Goal: Check status: Check status

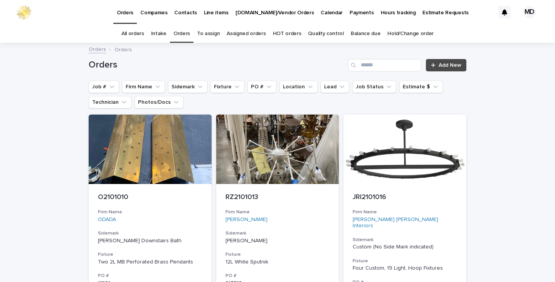
click at [183, 34] on link "Orders" at bounding box center [181, 34] width 17 height 18
click at [98, 86] on button "Job #" at bounding box center [104, 87] width 30 height 12
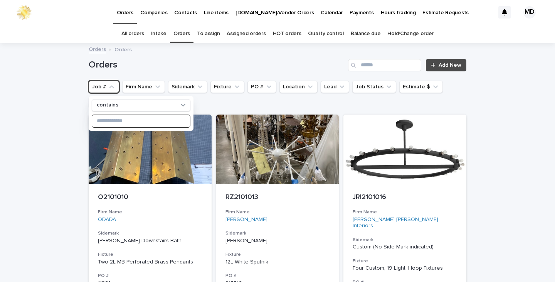
click at [140, 123] on input at bounding box center [141, 121] width 98 height 12
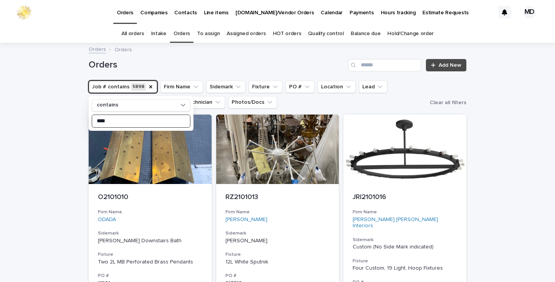
type input "****"
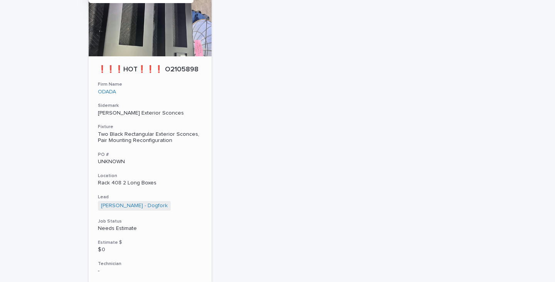
scroll to position [118, 0]
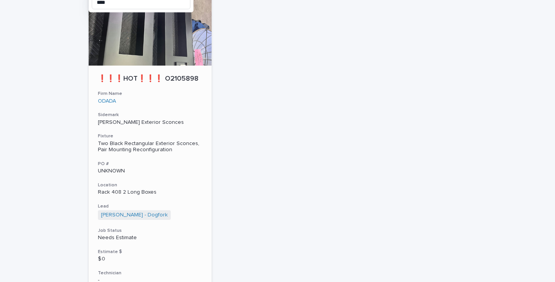
click at [144, 153] on div "Two Black Rectangular Exterior Sconces, Pair Mounting Reconfiguration" at bounding box center [150, 146] width 104 height 13
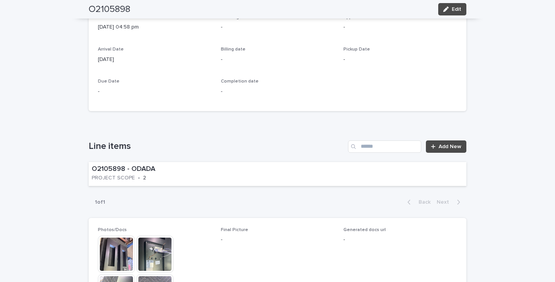
scroll to position [424, 0]
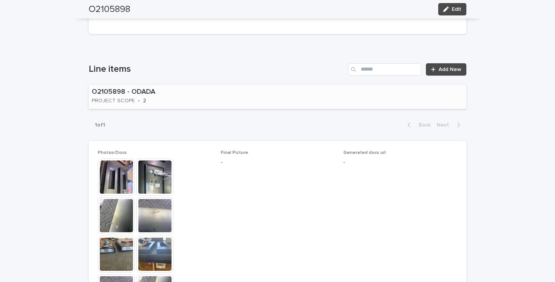
click at [239, 100] on div "O2105898 - ODADA PROJECT SCOPE • 2" at bounding box center [278, 97] width 378 height 24
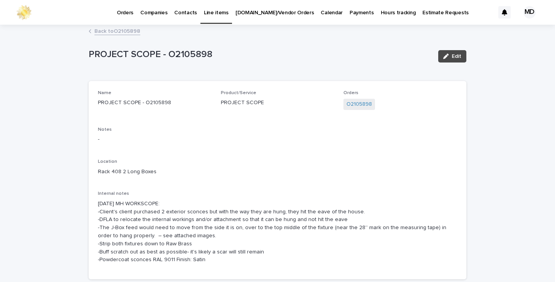
click at [126, 30] on link "Back to O2105898" at bounding box center [117, 30] width 46 height 9
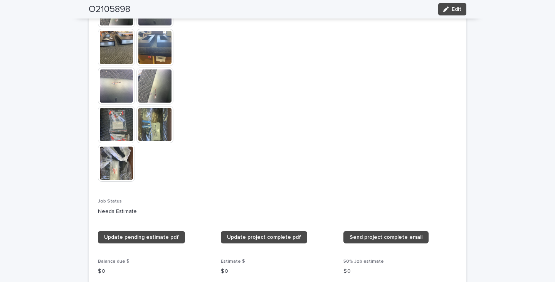
scroll to position [641, 0]
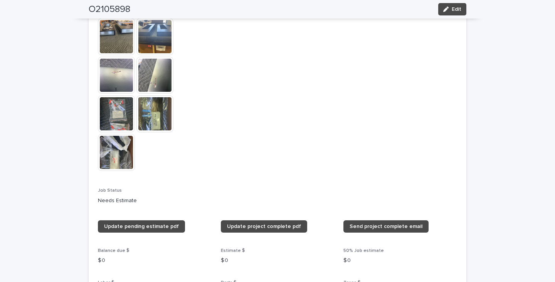
click at [116, 41] on img at bounding box center [116, 36] width 37 height 37
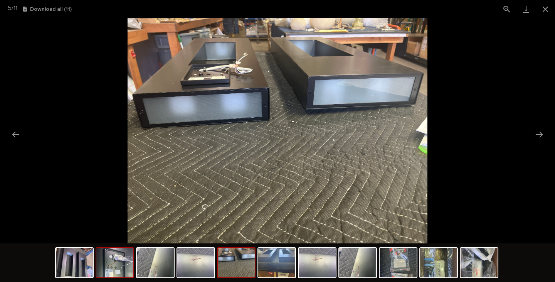
click at [116, 263] on img at bounding box center [114, 262] width 37 height 29
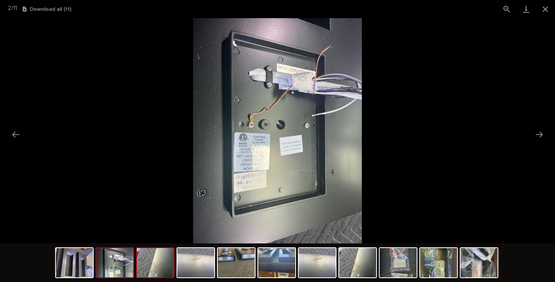
click at [151, 264] on img at bounding box center [155, 262] width 37 height 29
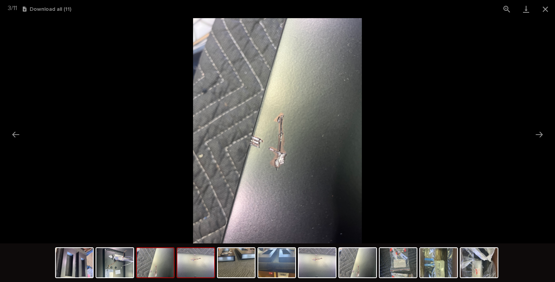
click at [182, 268] on img at bounding box center [195, 262] width 37 height 29
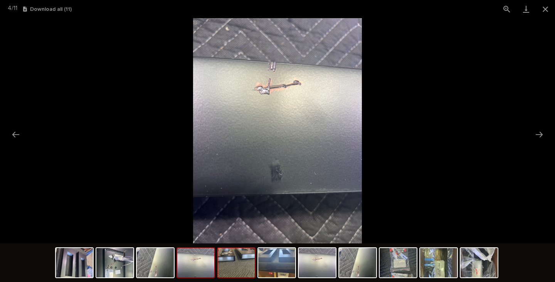
click at [250, 272] on img at bounding box center [236, 262] width 37 height 29
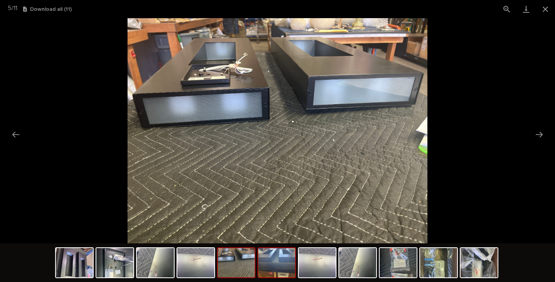
click at [277, 276] on img at bounding box center [276, 262] width 37 height 29
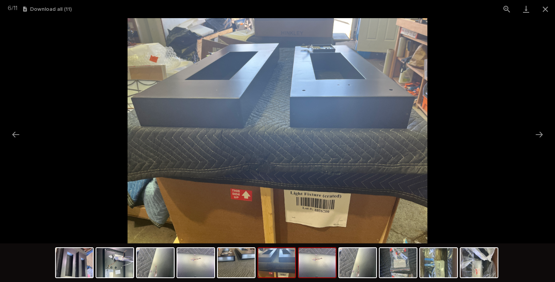
click at [315, 275] on img at bounding box center [317, 262] width 37 height 29
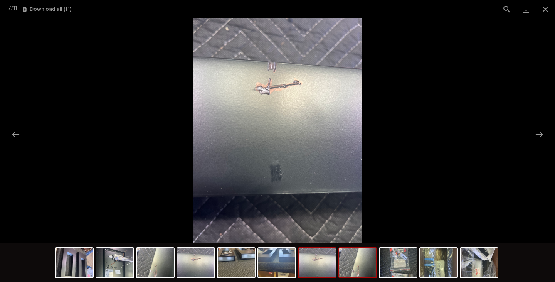
click at [354, 270] on img at bounding box center [357, 262] width 37 height 29
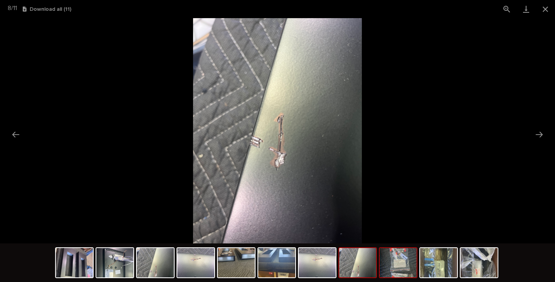
click at [388, 268] on img at bounding box center [398, 262] width 37 height 29
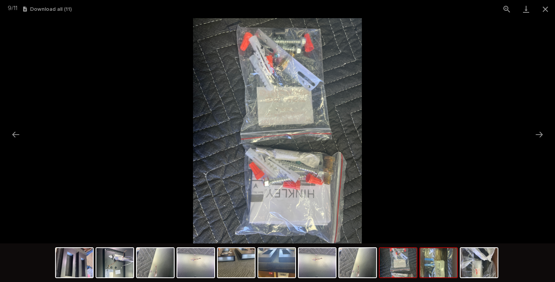
click at [435, 268] on img at bounding box center [438, 262] width 37 height 29
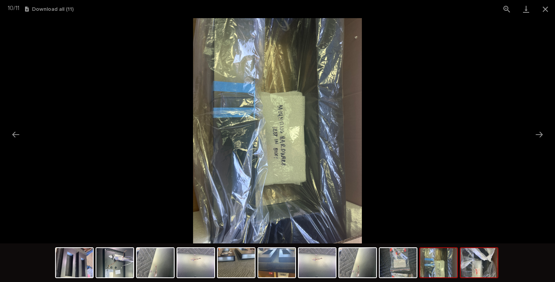
click at [481, 268] on img at bounding box center [479, 262] width 37 height 29
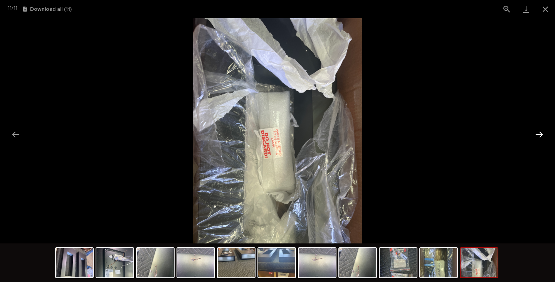
click at [543, 133] on button "Next slide" at bounding box center [539, 134] width 16 height 15
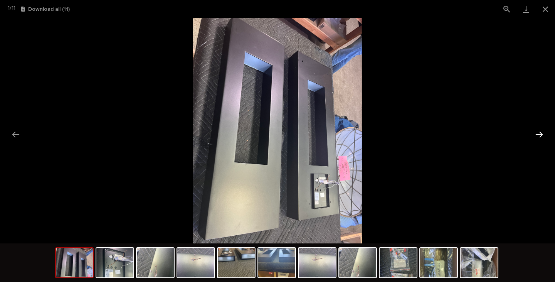
click at [540, 133] on button "Next slide" at bounding box center [539, 134] width 16 height 15
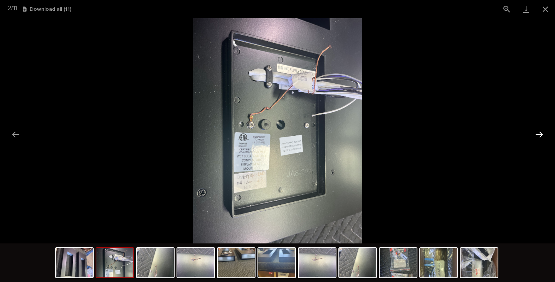
click at [540, 133] on button "Next slide" at bounding box center [539, 134] width 16 height 15
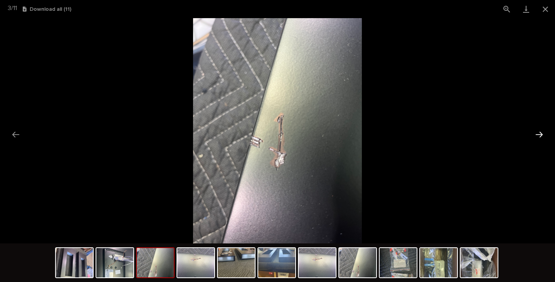
click at [541, 133] on button "Next slide" at bounding box center [539, 134] width 16 height 15
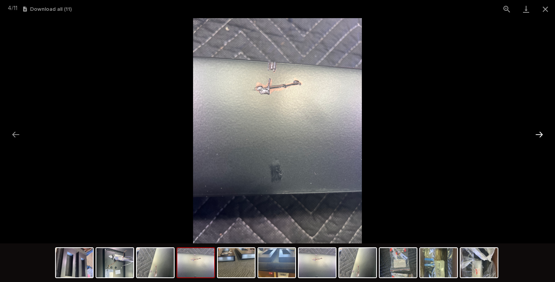
click at [542, 133] on button "Next slide" at bounding box center [539, 134] width 16 height 15
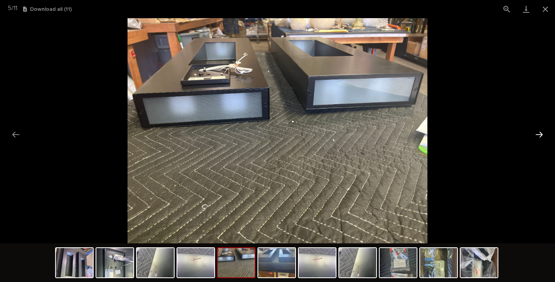
click at [542, 133] on button "Next slide" at bounding box center [539, 134] width 16 height 15
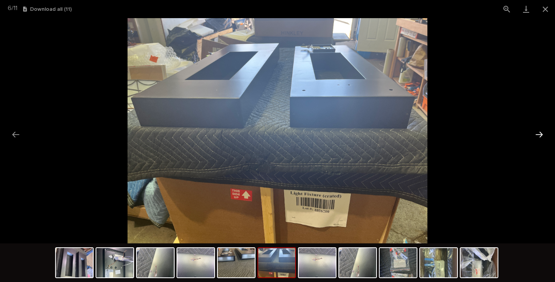
click at [542, 133] on button "Next slide" at bounding box center [539, 134] width 16 height 15
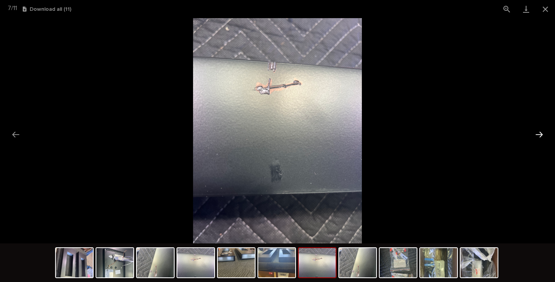
click at [542, 133] on button "Next slide" at bounding box center [539, 134] width 16 height 15
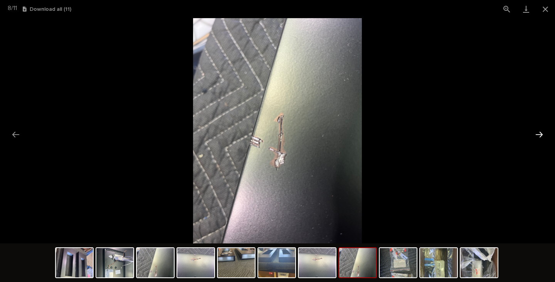
click at [542, 133] on button "Next slide" at bounding box center [539, 134] width 16 height 15
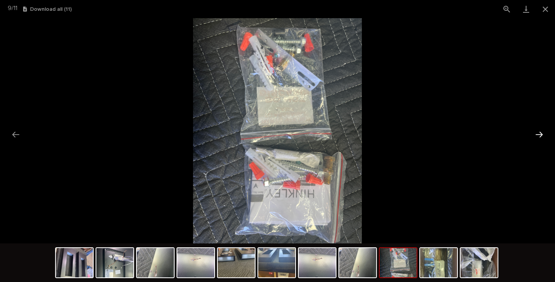
click at [542, 133] on button "Next slide" at bounding box center [539, 134] width 16 height 15
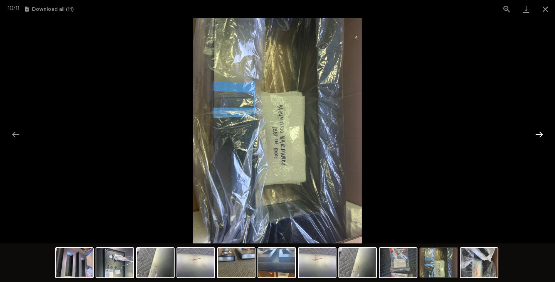
click at [542, 133] on button "Next slide" at bounding box center [539, 134] width 16 height 15
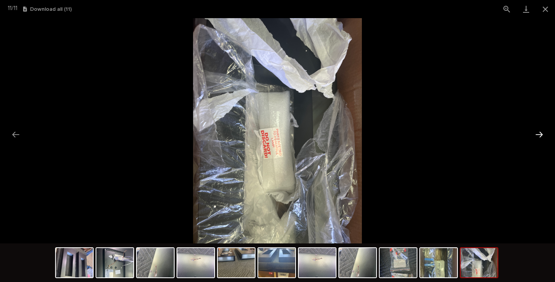
click at [542, 133] on button "Next slide" at bounding box center [539, 134] width 16 height 15
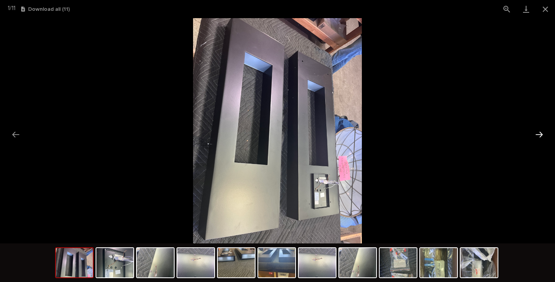
click at [542, 133] on button "Next slide" at bounding box center [539, 134] width 16 height 15
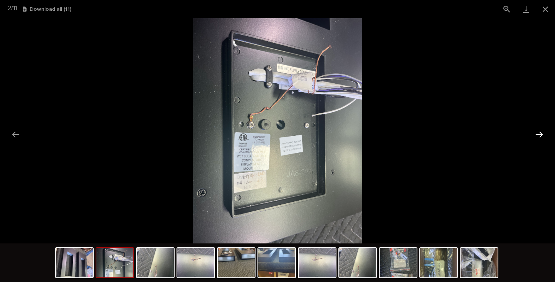
click at [542, 133] on button "Next slide" at bounding box center [539, 134] width 16 height 15
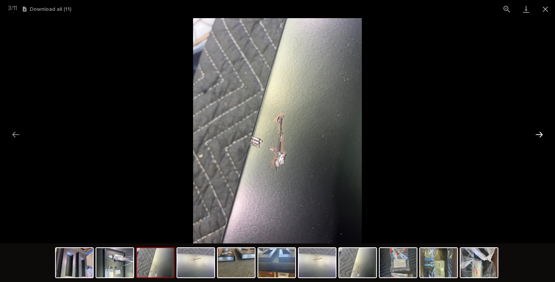
click at [542, 133] on button "Next slide" at bounding box center [539, 134] width 16 height 15
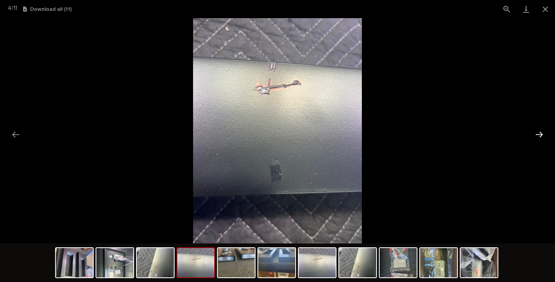
click at [542, 133] on button "Next slide" at bounding box center [539, 134] width 16 height 15
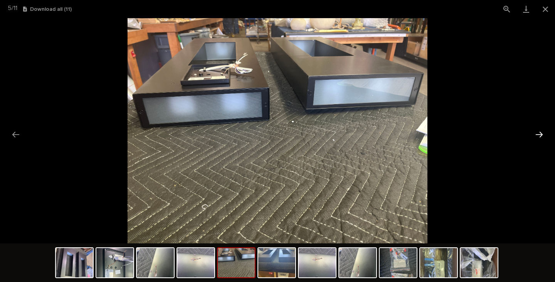
click at [542, 133] on button "Next slide" at bounding box center [539, 134] width 16 height 15
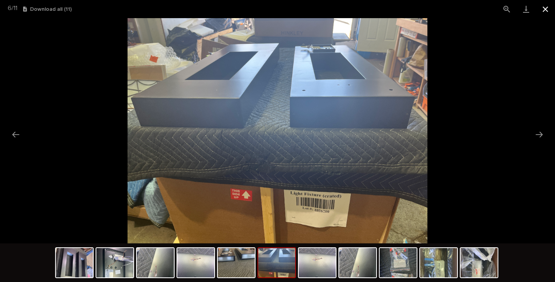
click at [546, 8] on button "Close gallery" at bounding box center [545, 9] width 19 height 18
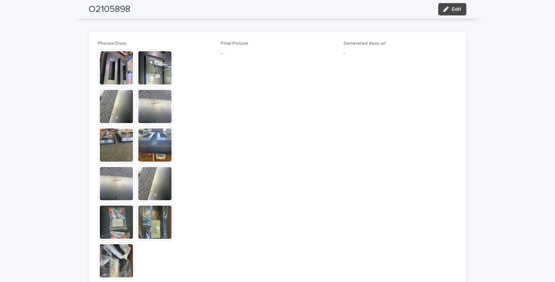
scroll to position [410, 0]
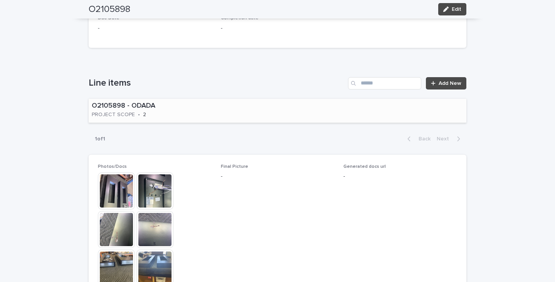
click at [259, 118] on div "O2105898 - ODADA PROJECT SCOPE • 2" at bounding box center [278, 111] width 378 height 24
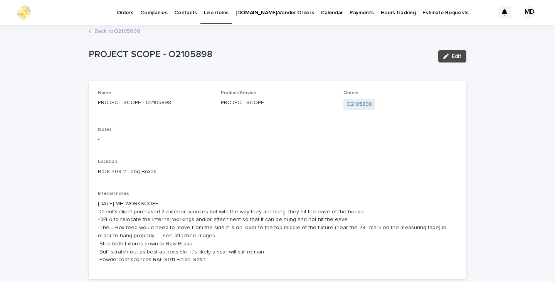
click at [121, 30] on link "Back to O2105898" at bounding box center [117, 30] width 46 height 9
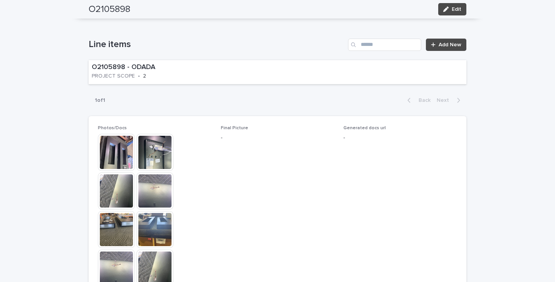
scroll to position [372, 0]
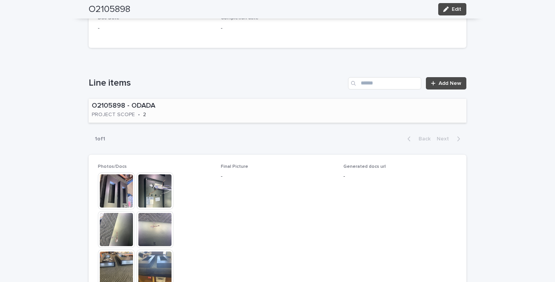
click at [300, 104] on div "O2105898 - ODADA PROJECT SCOPE • 2" at bounding box center [278, 111] width 378 height 24
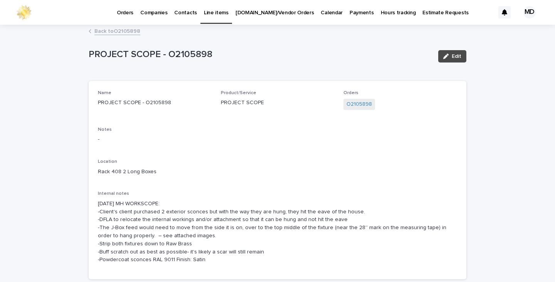
click at [125, 32] on link "Back to O2105898" at bounding box center [117, 30] width 46 height 9
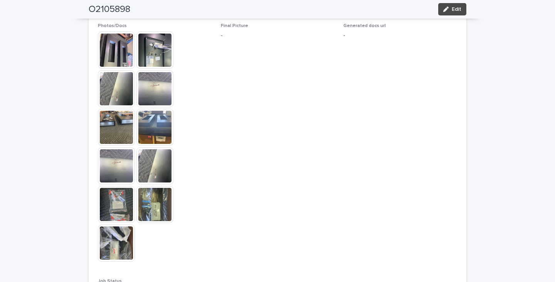
scroll to position [603, 0]
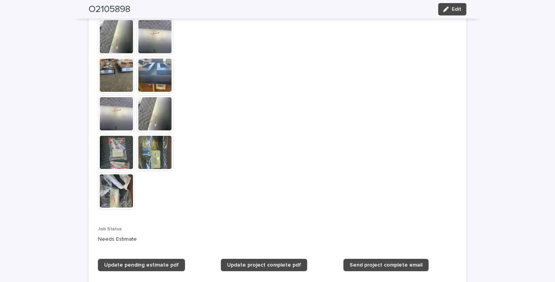
click at [110, 155] on img at bounding box center [116, 152] width 37 height 37
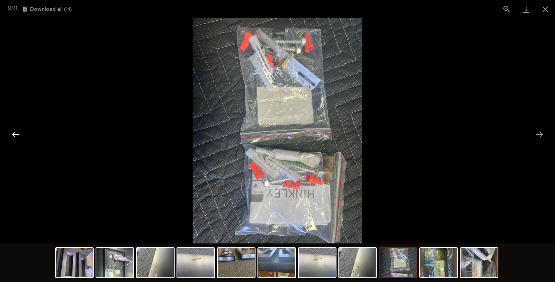
click at [18, 133] on button "Previous slide" at bounding box center [16, 134] width 16 height 15
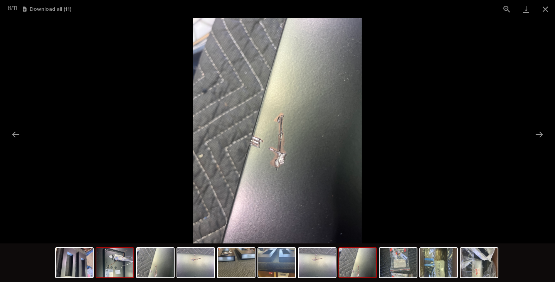
click at [118, 262] on img at bounding box center [114, 262] width 37 height 29
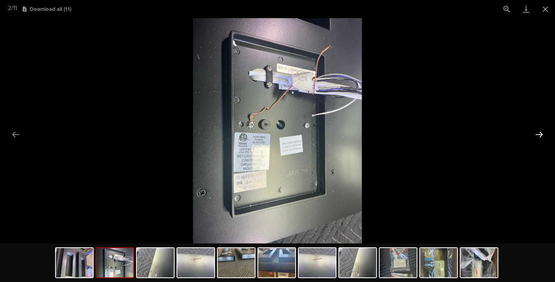
click at [538, 136] on button "Next slide" at bounding box center [539, 134] width 16 height 15
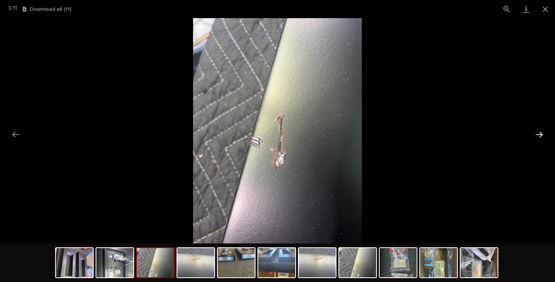
click at [538, 136] on button "Next slide" at bounding box center [539, 134] width 16 height 15
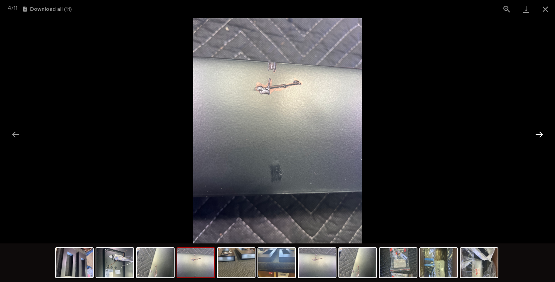
click at [538, 136] on button "Next slide" at bounding box center [539, 134] width 16 height 15
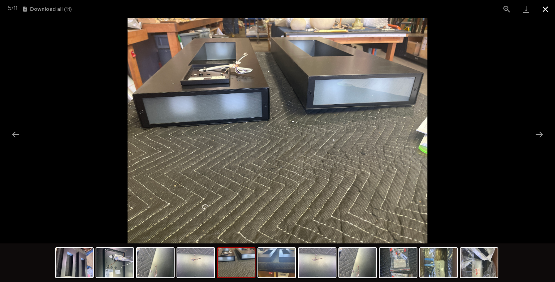
click at [549, 9] on button "Close gallery" at bounding box center [545, 9] width 19 height 18
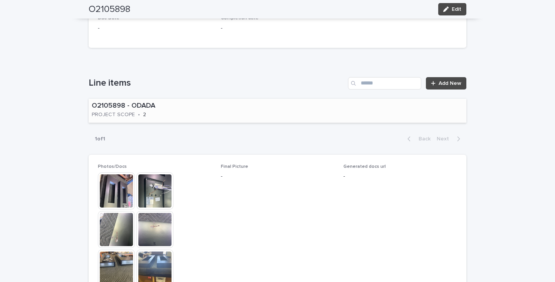
click at [249, 106] on div "O2105898 - ODADA PROJECT SCOPE • 2" at bounding box center [278, 111] width 378 height 24
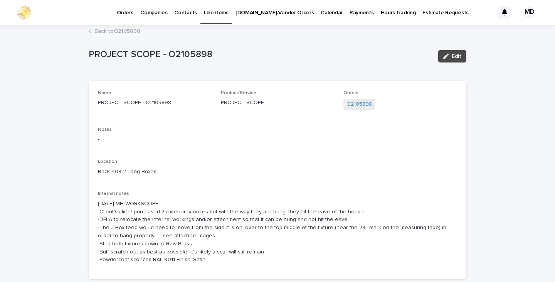
scroll to position [77, 0]
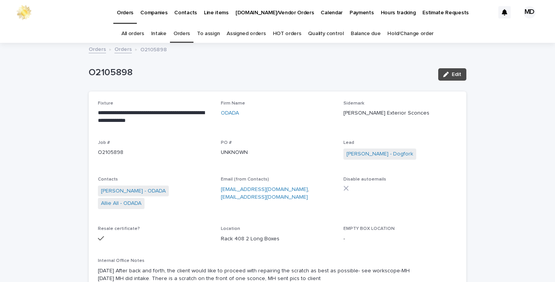
click at [281, 72] on p "O2105898" at bounding box center [260, 72] width 343 height 11
